Goal: Transaction & Acquisition: Book appointment/travel/reservation

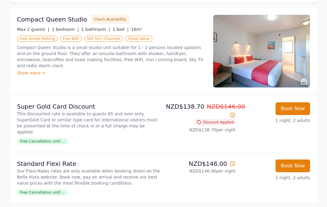
scroll to position [95, 0]
click at [248, 55] on img at bounding box center [261, 51] width 97 height 73
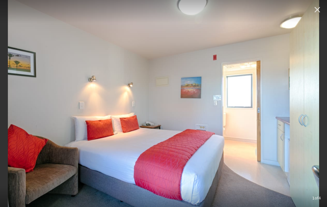
click at [316, 12] on icon "button" at bounding box center [318, 10] width 10 height 10
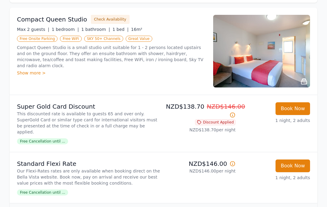
click at [38, 73] on div "Show more >" at bounding box center [111, 73] width 189 height 6
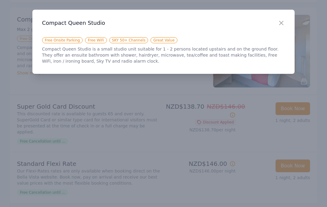
click at [282, 19] on icon "button" at bounding box center [281, 22] width 7 height 7
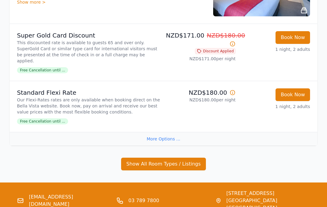
scroll to position [392, 0]
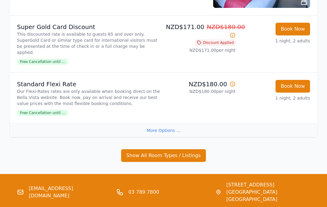
click at [165, 149] on button "Show All Room Types / Listings" at bounding box center [163, 155] width 85 height 13
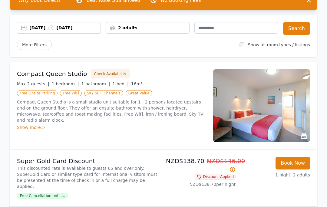
scroll to position [0, 0]
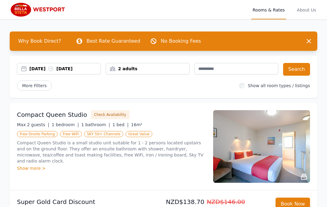
click at [307, 11] on span "About Us" at bounding box center [307, 9] width 22 height 19
click at [104, 40] on p "Best Rate Guaranteed" at bounding box center [114, 41] width 54 height 7
click at [104, 112] on button "Check Availability" at bounding box center [110, 114] width 39 height 9
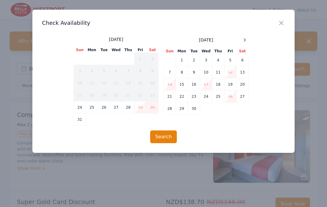
click at [184, 60] on td "1" at bounding box center [182, 60] width 12 height 12
click at [196, 56] on td "2" at bounding box center [194, 60] width 12 height 12
click at [166, 137] on button "Search" at bounding box center [163, 137] width 27 height 13
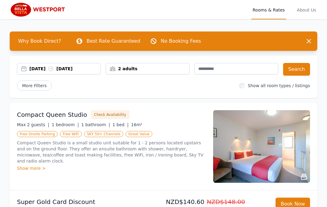
click at [35, 168] on div "Show more >" at bounding box center [111, 168] width 189 height 6
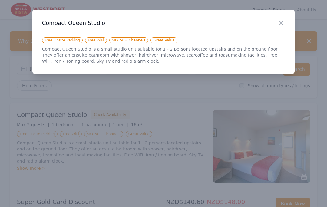
click at [282, 21] on icon "button" at bounding box center [281, 22] width 7 height 7
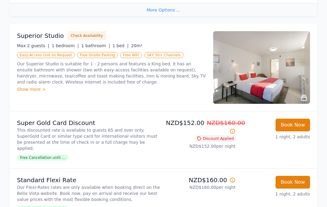
scroll to position [296, 0]
